Goal: Find specific page/section: Find specific page/section

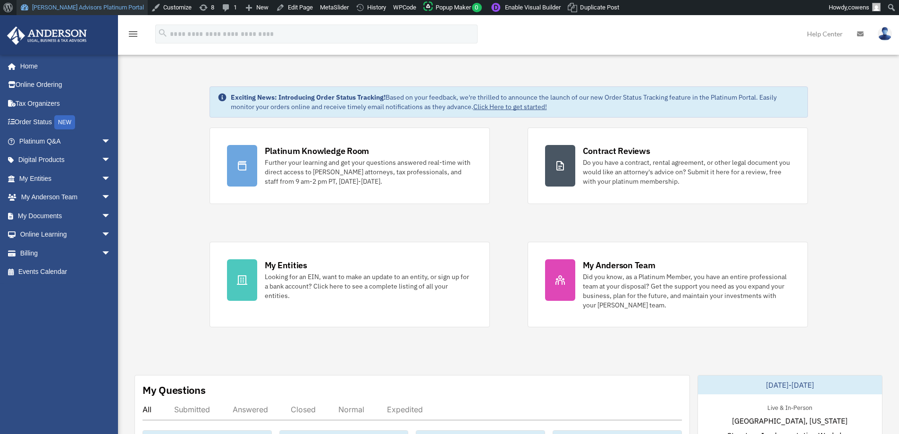
click at [84, 4] on link "[PERSON_NAME] Advisors Platinum Portal" at bounding box center [82, 7] width 131 height 15
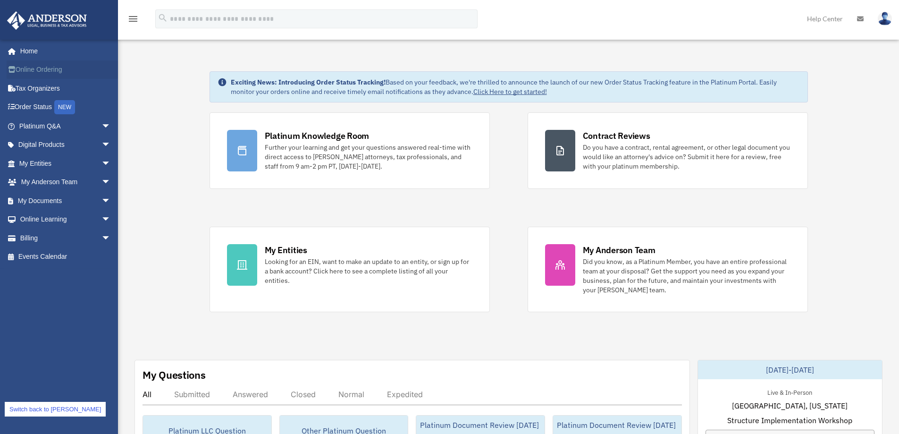
click at [55, 73] on link "Online Ordering" at bounding box center [66, 69] width 118 height 19
click at [28, 159] on link "My Entities arrow_drop_down" at bounding box center [66, 163] width 118 height 19
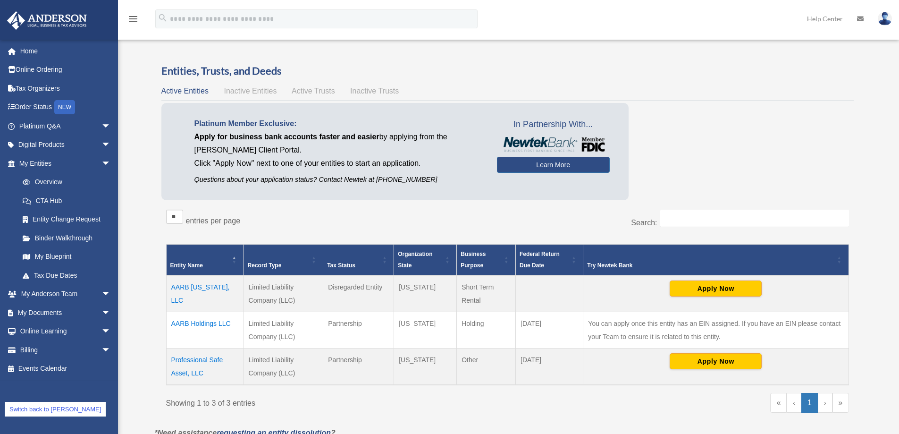
click at [318, 95] on div "Active Entities Inactive Entities Active Trusts Inactive Trusts" at bounding box center [507, 91] width 693 height 13
click at [319, 88] on span "Active Trusts" at bounding box center [313, 91] width 43 height 8
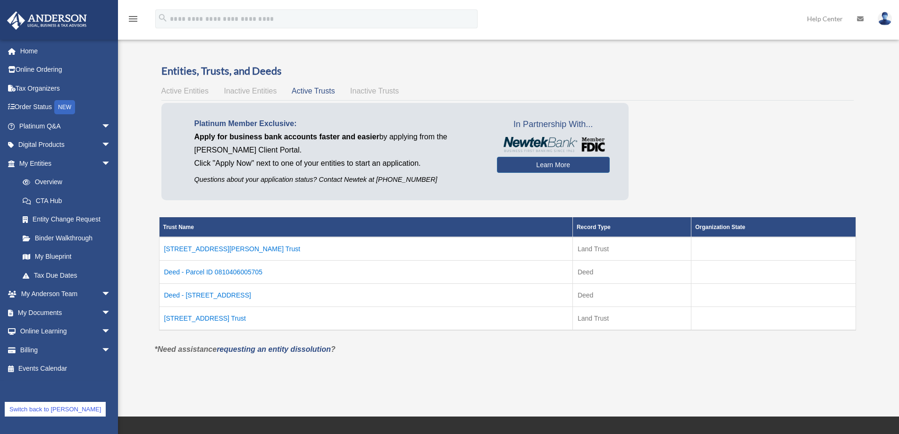
click at [245, 270] on td "Deed - Parcel ID 0810406005705" at bounding box center [366, 271] width 414 height 23
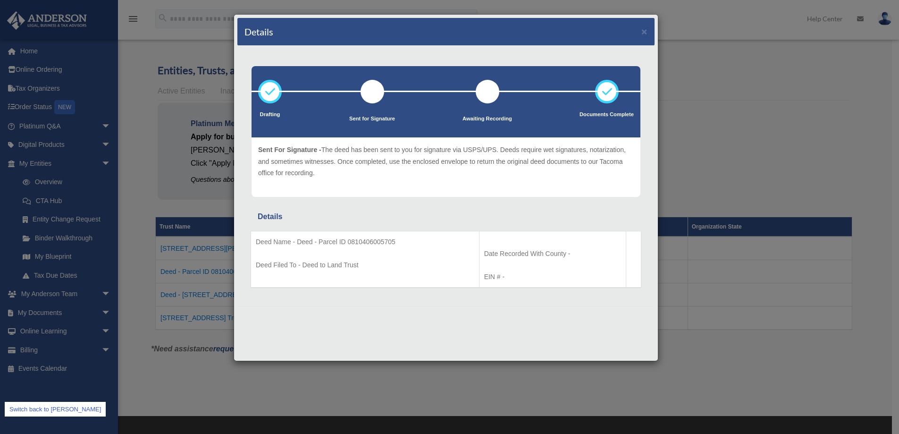
click at [892, 146] on div "Details × Drafting Sent for Signature" at bounding box center [449, 217] width 899 height 434
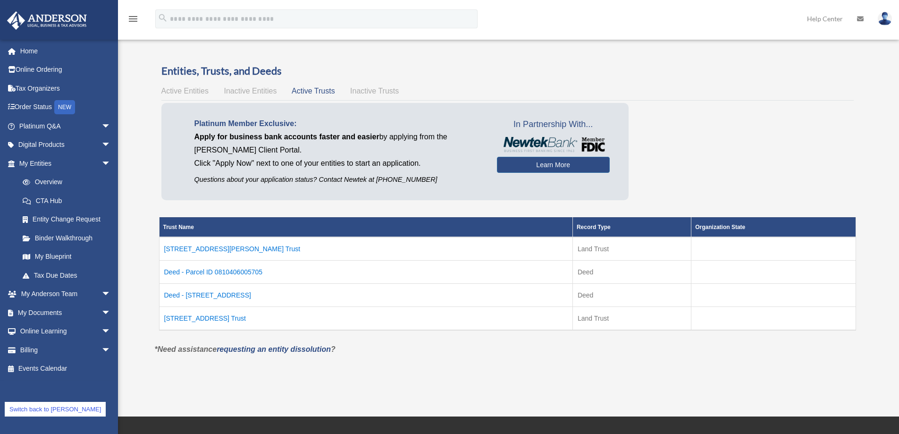
click at [49, 410] on link "Switch back to cowens" at bounding box center [55, 409] width 101 height 15
